Goal: Check status: Check status

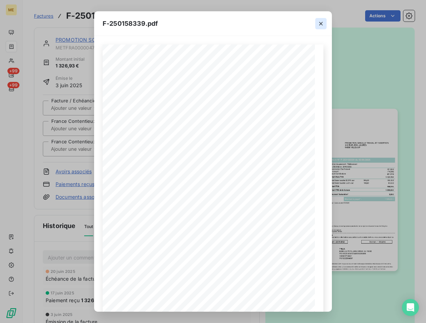
click at [321, 23] on icon "button" at bounding box center [320, 23] width 7 height 7
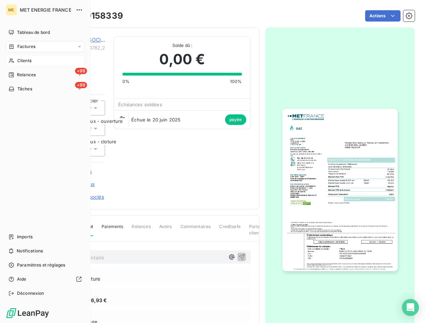
click at [11, 59] on icon at bounding box center [11, 61] width 6 height 6
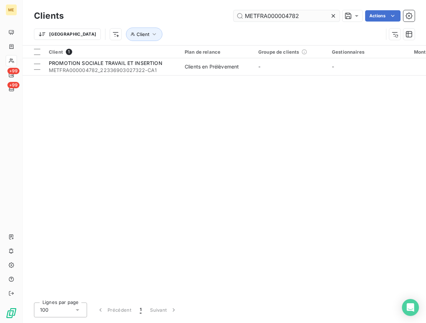
click at [274, 17] on input "METFRA000004782" at bounding box center [286, 15] width 106 height 11
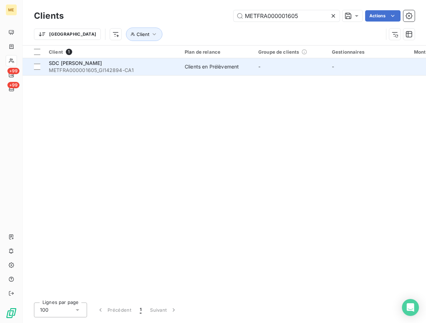
type input "METFRA000001605"
click at [92, 70] on span "METFRA000001605_GI142894-CA1" at bounding box center [112, 70] width 127 height 7
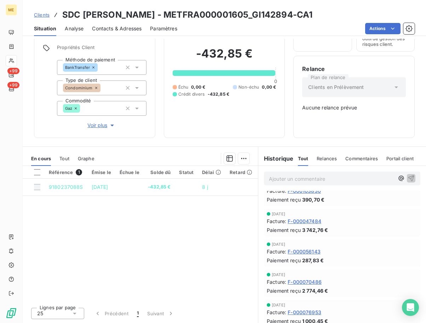
scroll to position [732, 0]
